Goal: Transaction & Acquisition: Purchase product/service

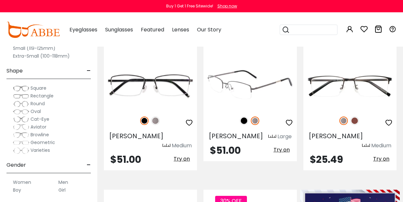
scroll to position [162, 0]
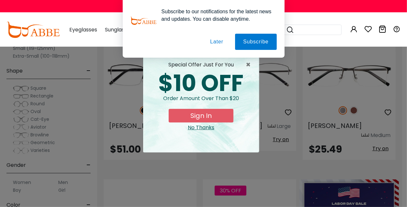
click at [0, 0] on button "Later" at bounding box center [0, 0] width 0 height 0
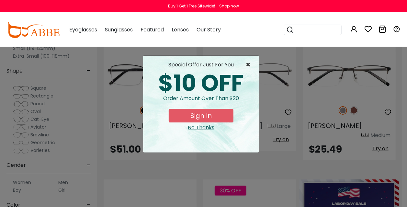
click at [248, 64] on span "×" at bounding box center [250, 65] width 8 height 8
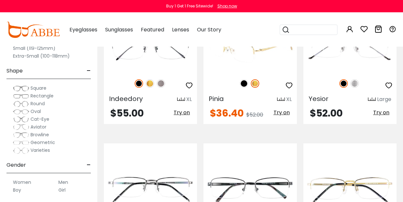
scroll to position [2528, 0]
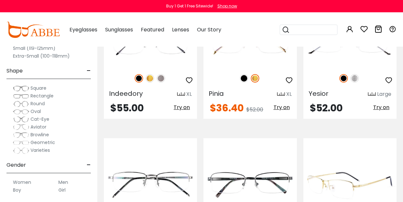
click at [336, 146] on div at bounding box center [349, 181] width 93 height 70
click at [328, 146] on div at bounding box center [349, 181] width 93 height 70
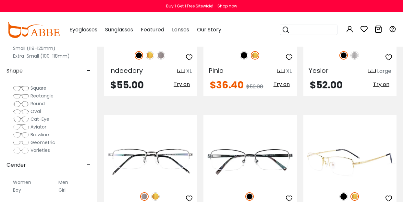
scroll to position [2561, 0]
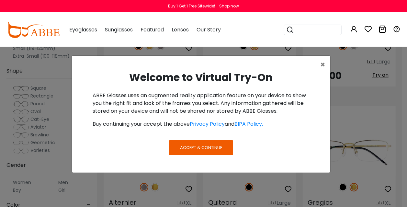
click at [198, 148] on span "Accept & Continue" at bounding box center [201, 148] width 42 height 6
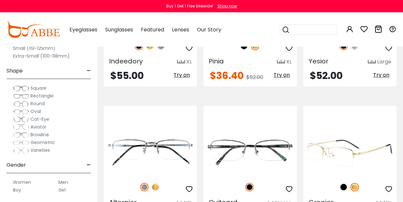
click at [316, 181] on div at bounding box center [349, 188] width 93 height 14
click at [339, 129] on img at bounding box center [349, 152] width 93 height 47
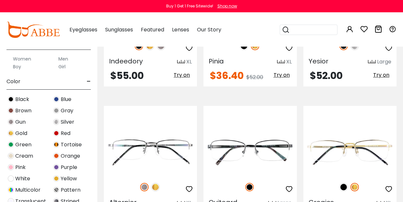
scroll to position [130, 0]
